Goal: Check status: Check status

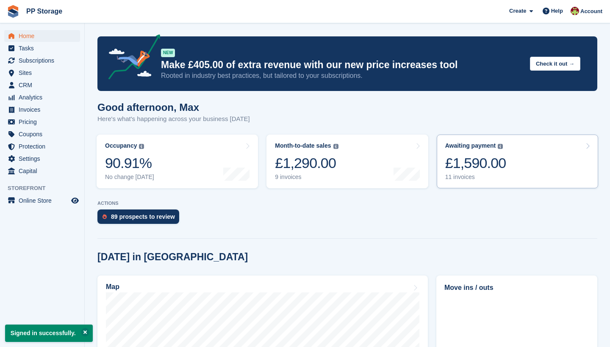
click at [532, 166] on link "Awaiting payment The total outstanding balance on all open invoices. £1,590.00 …" at bounding box center [517, 162] width 161 height 54
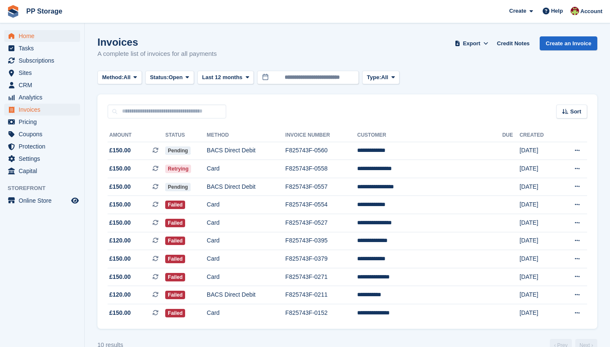
click at [33, 37] on span "Home" at bounding box center [44, 36] width 51 height 12
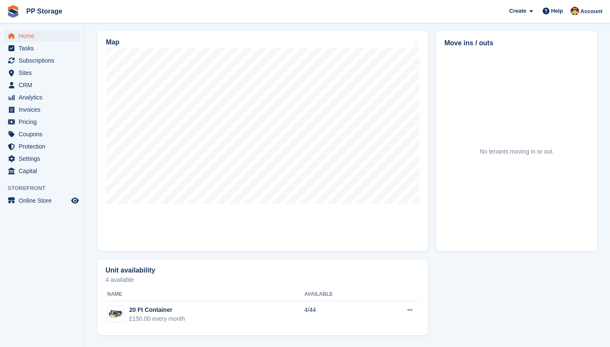
scroll to position [245, 0]
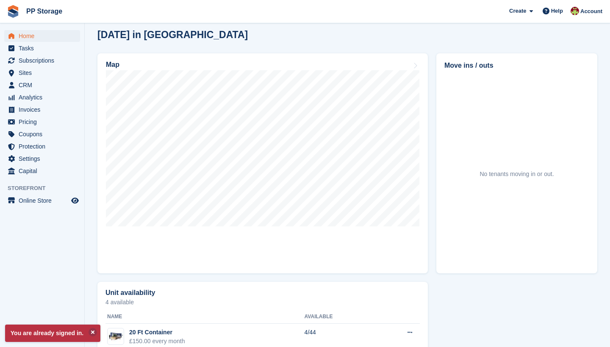
scroll to position [224, 0]
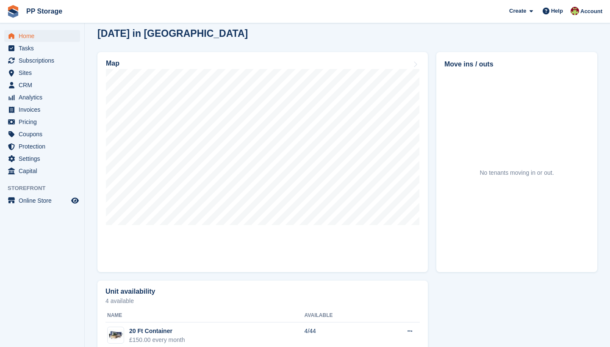
click at [28, 34] on span "Home" at bounding box center [44, 36] width 51 height 12
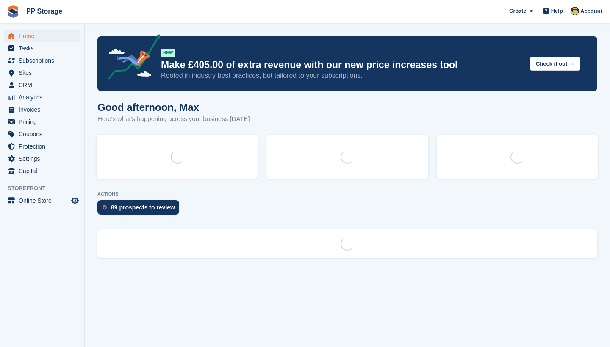
scroll to position [0, 0]
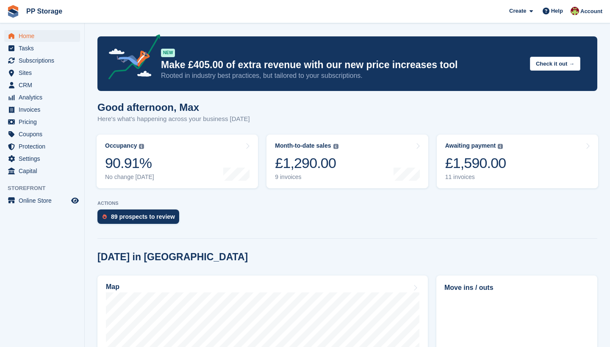
click at [30, 37] on span "Home" at bounding box center [44, 36] width 51 height 12
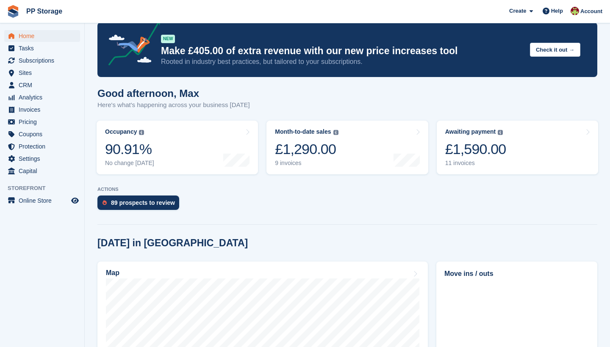
scroll to position [27, 0]
